Goal: Check status

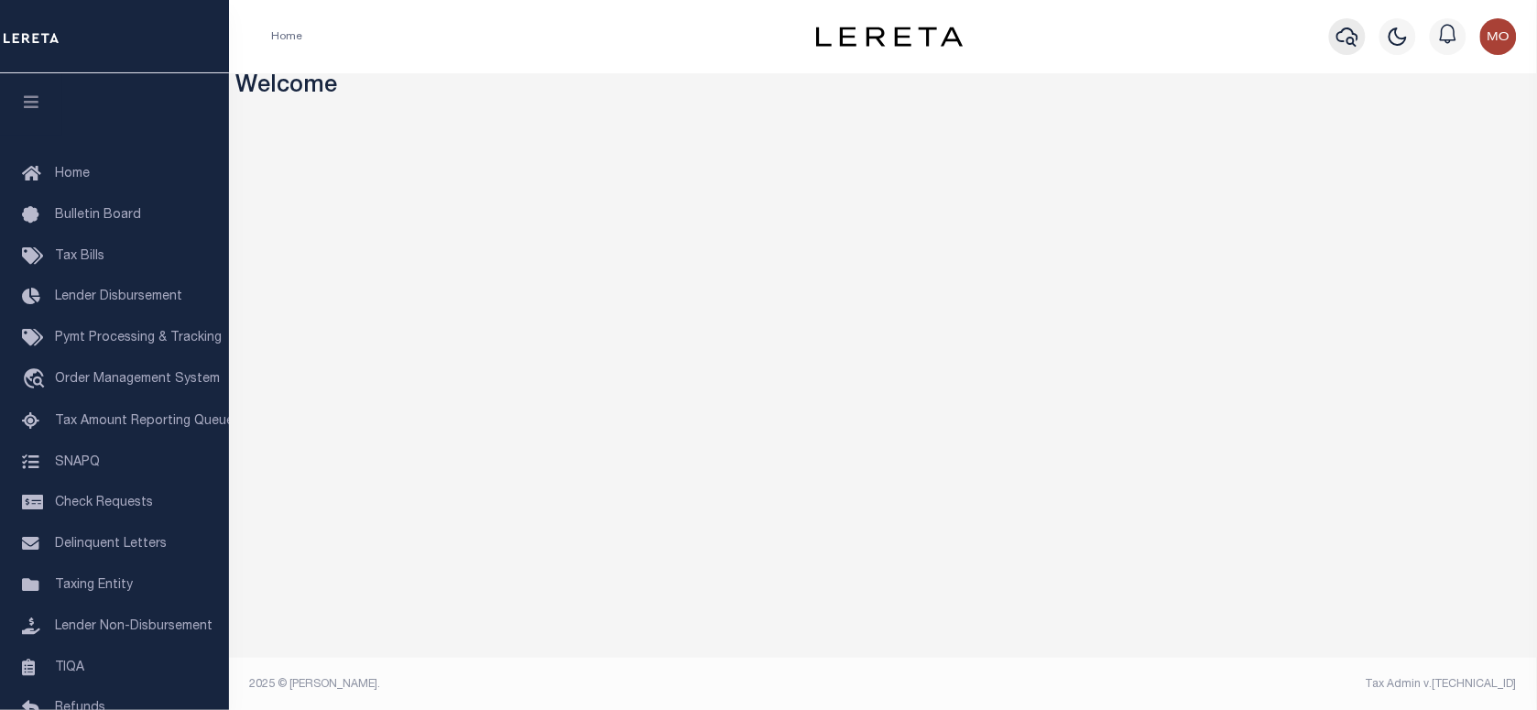
click at [1342, 43] on icon "button" at bounding box center [1348, 37] width 22 height 22
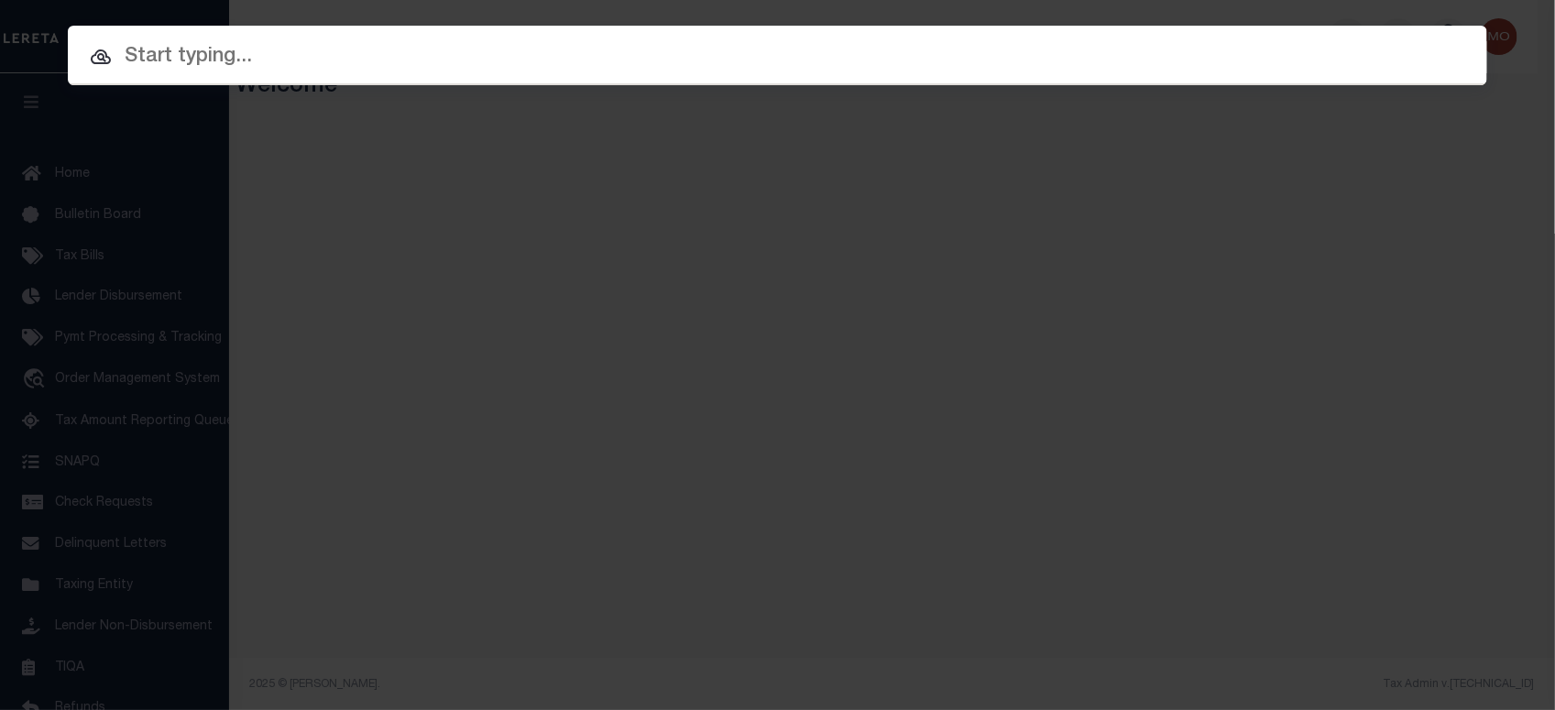
click at [263, 67] on input "text" at bounding box center [777, 57] width 1419 height 32
paste input "6600078395"
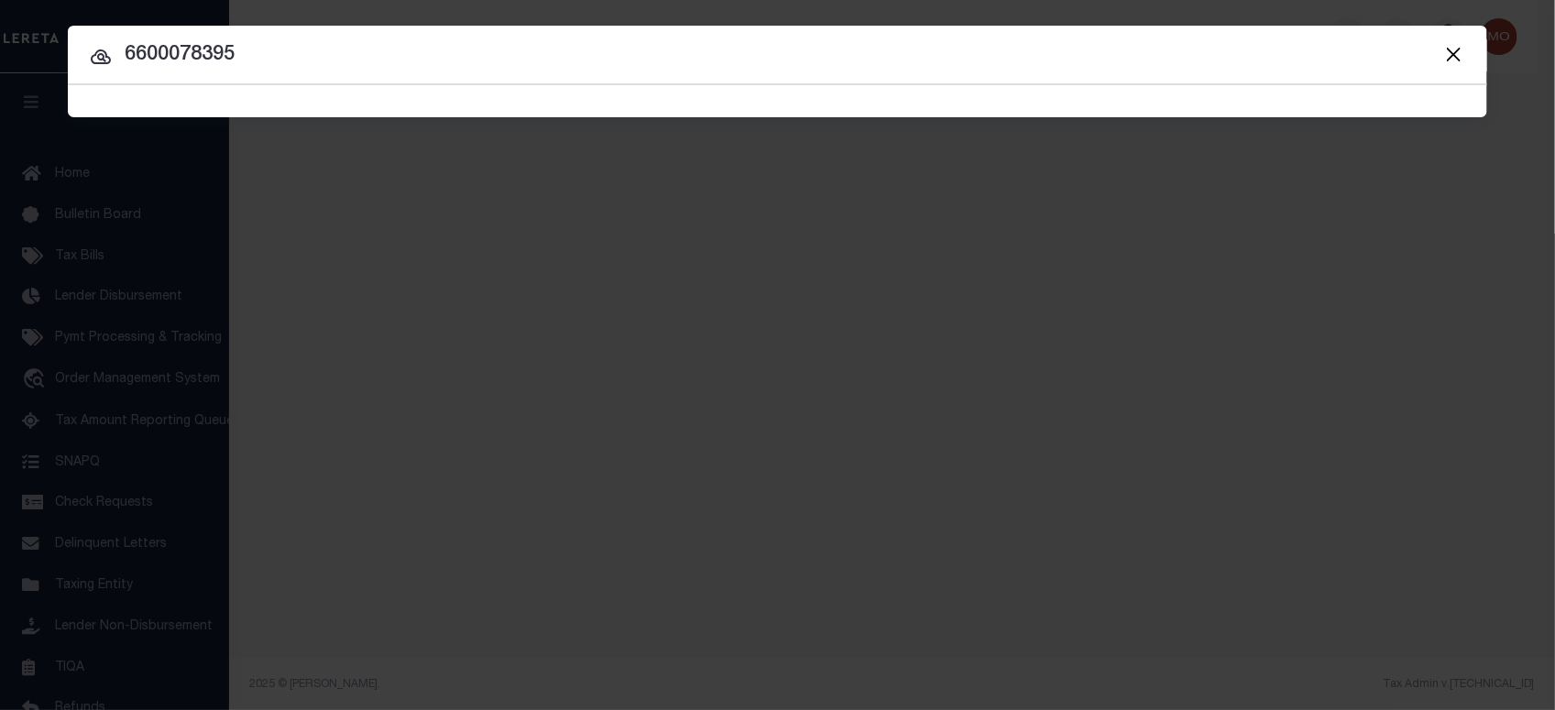
type input "6600078395"
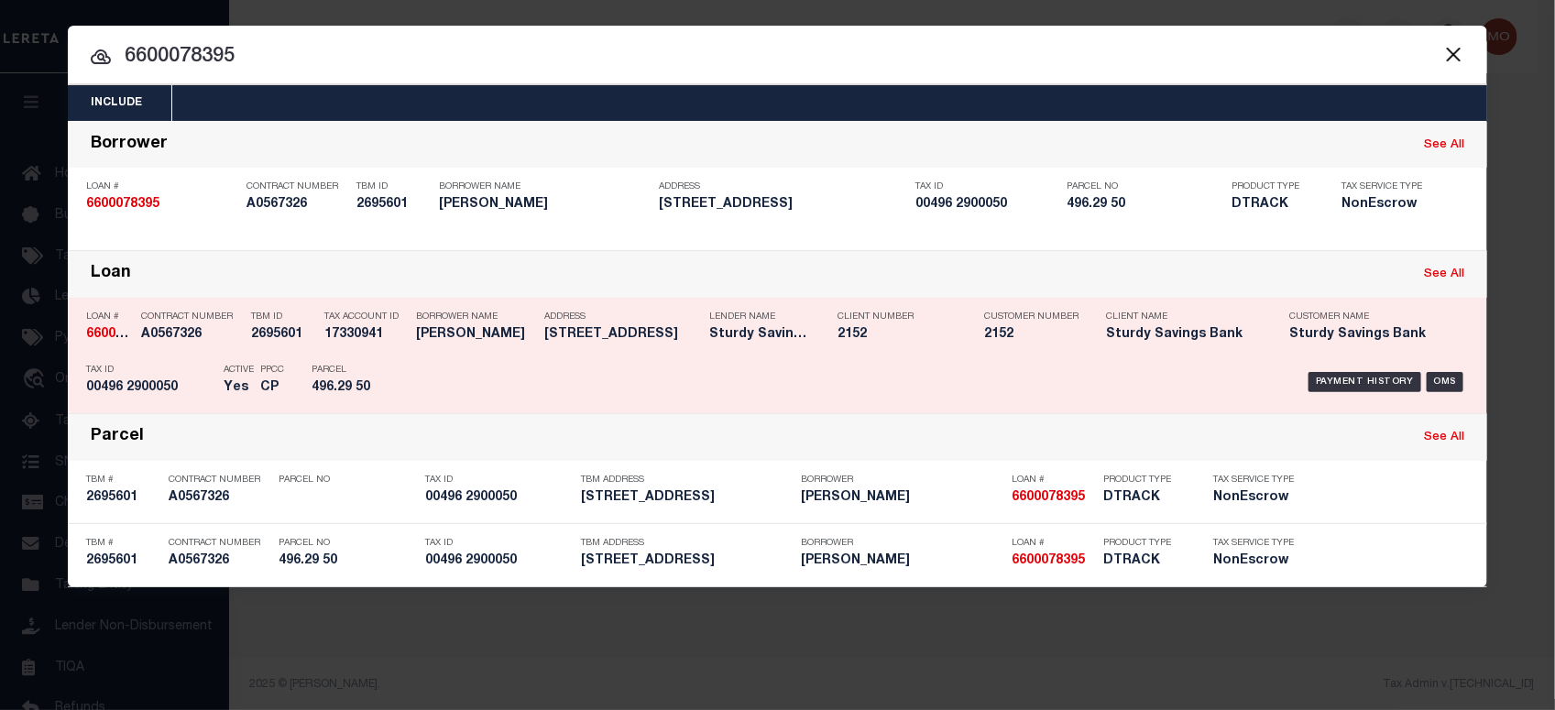
click at [500, 383] on div "Payment History OMS" at bounding box center [944, 381] width 1047 height 53
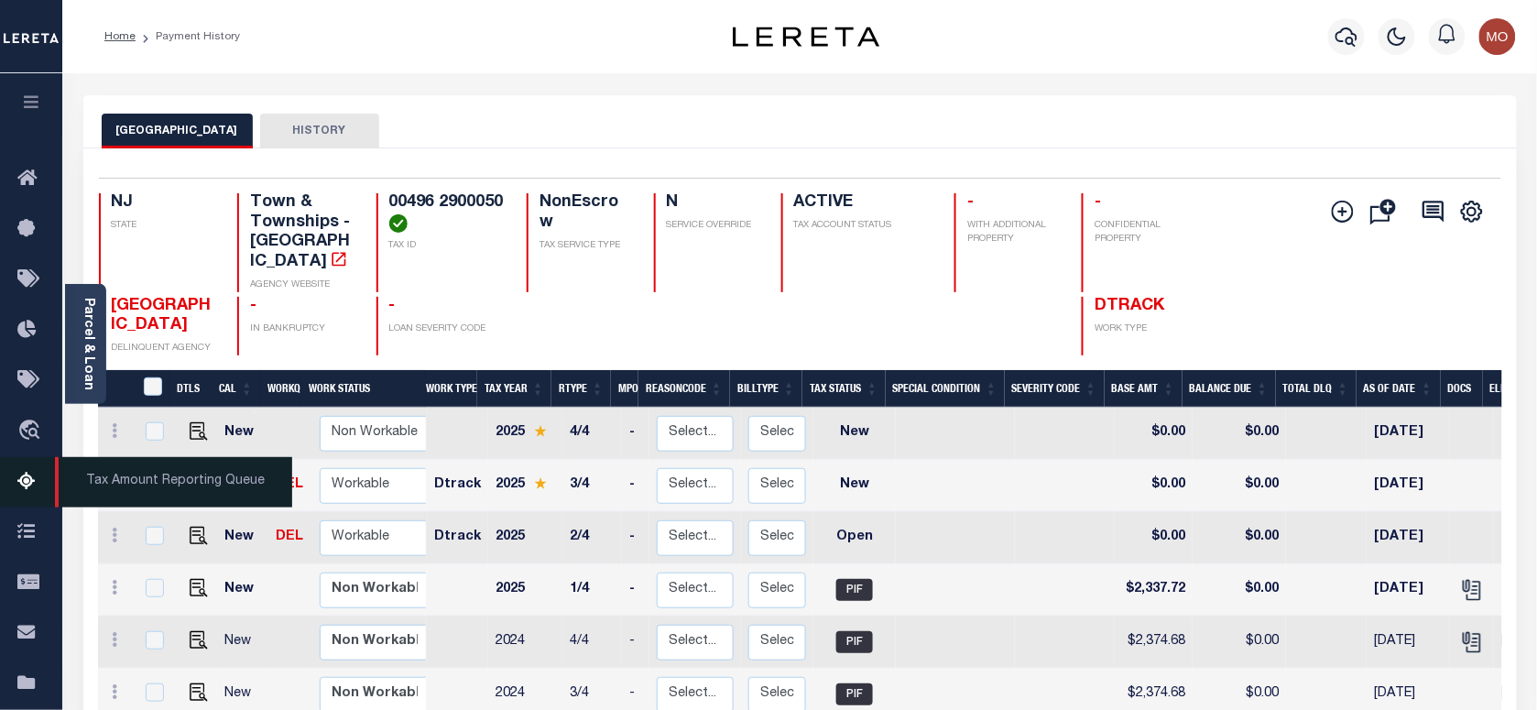
click at [26, 479] on icon at bounding box center [31, 482] width 29 height 23
